Goal: Information Seeking & Learning: Learn about a topic

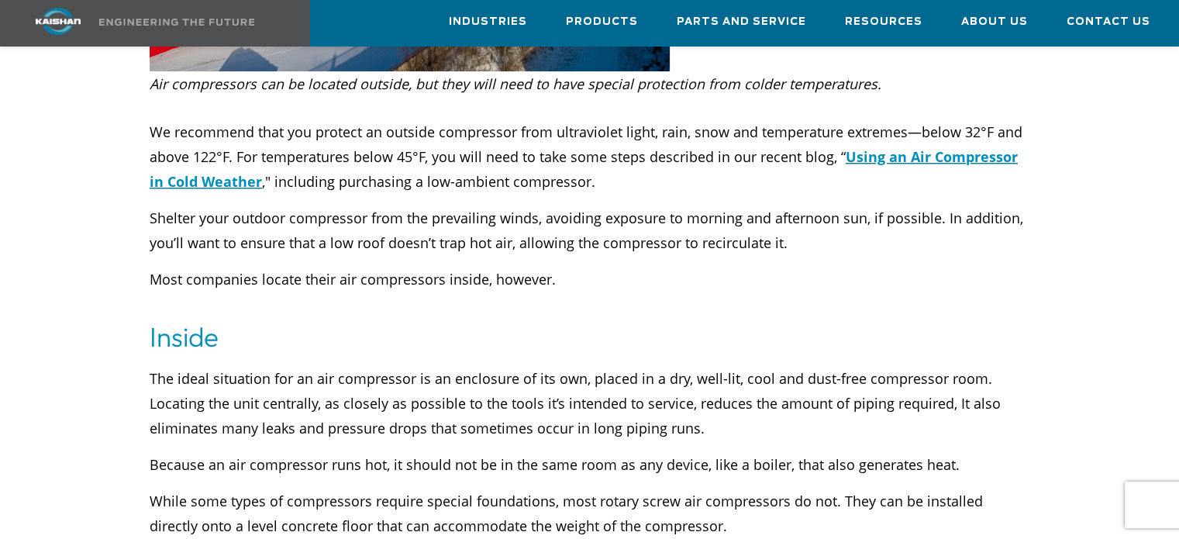
scroll to position [1126, 0]
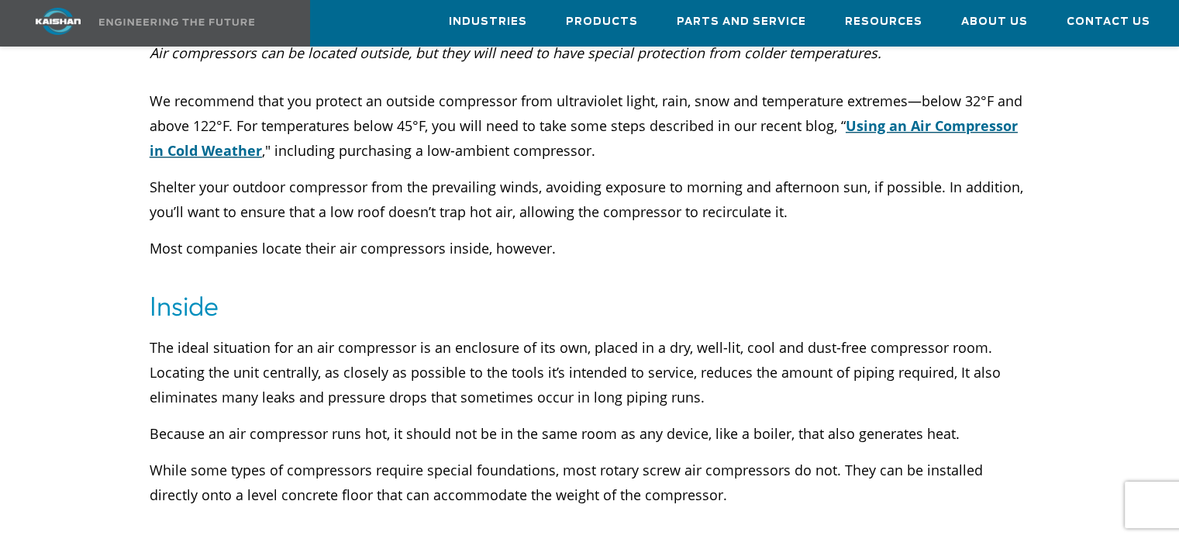
click at [900, 116] on link "Using an Air Compressor in Cold Weather" at bounding box center [584, 137] width 868 height 43
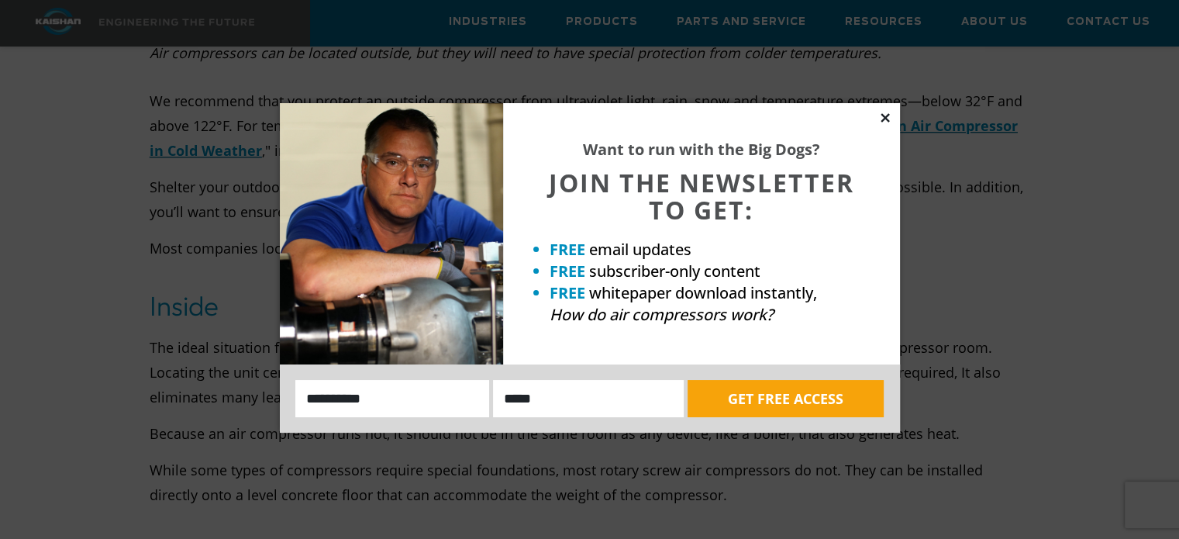
click at [884, 117] on icon at bounding box center [885, 117] width 9 height 9
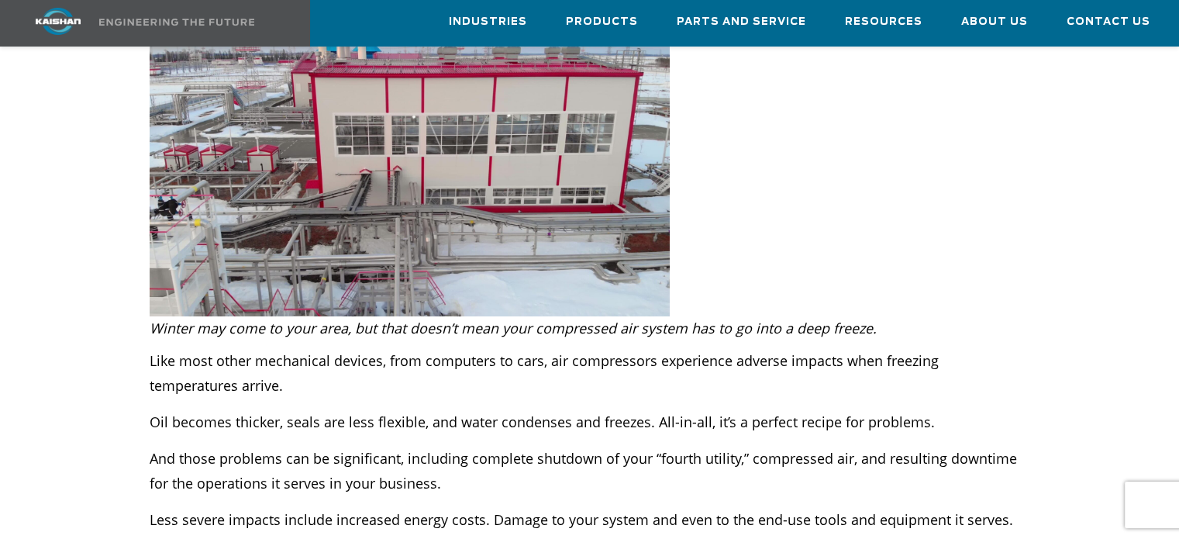
scroll to position [443, 0]
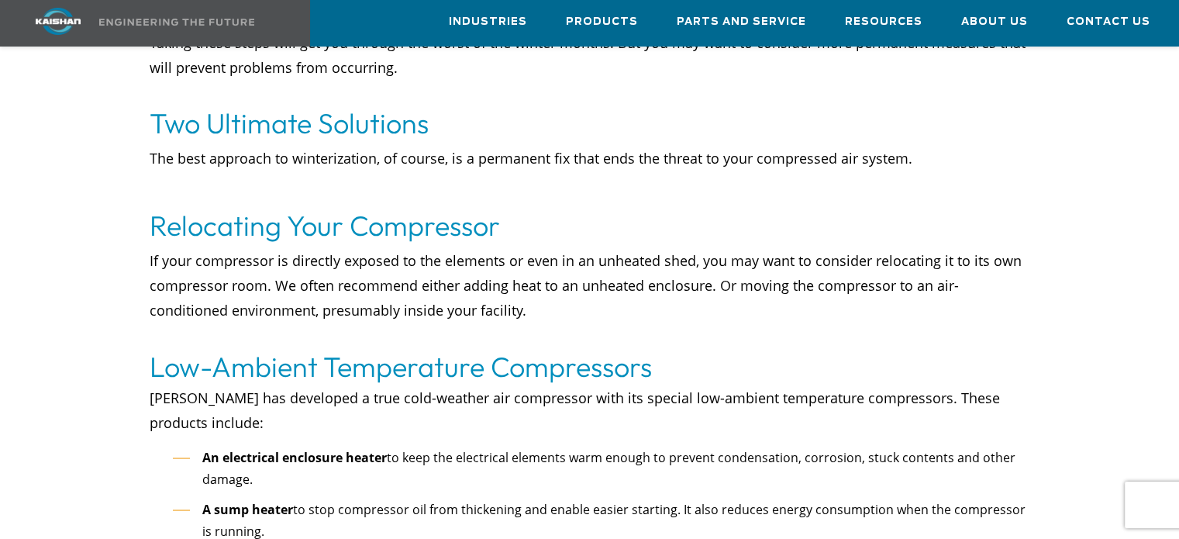
scroll to position [2603, 0]
